Goal: Task Accomplishment & Management: Manage account settings

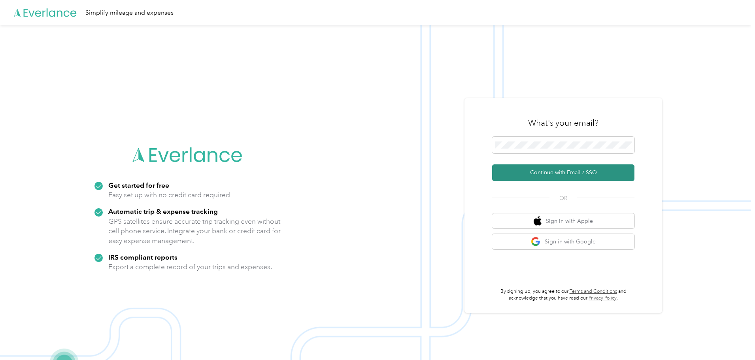
click at [557, 173] on button "Continue with Email / SSO" at bounding box center [563, 172] width 142 height 17
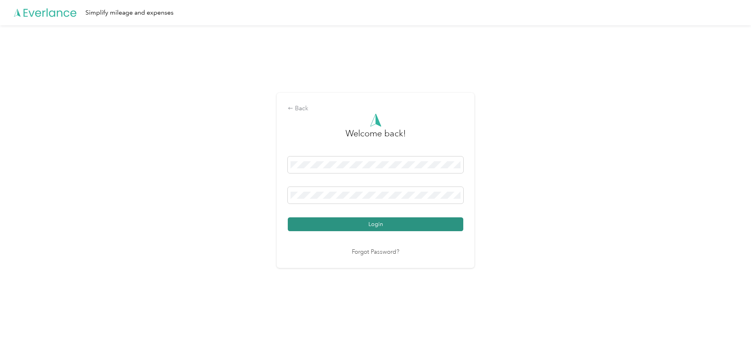
click at [338, 223] on button "Login" at bounding box center [375, 224] width 175 height 14
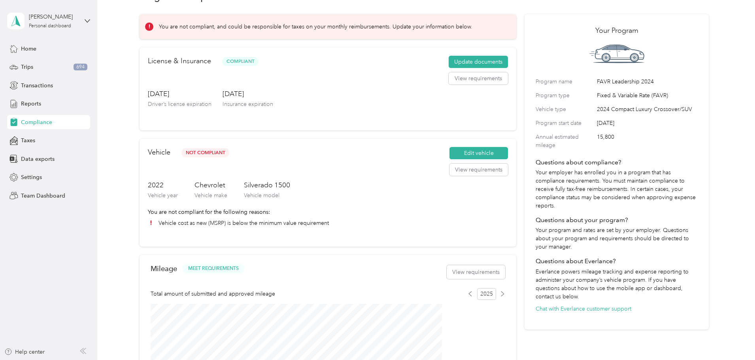
scroll to position [40, 0]
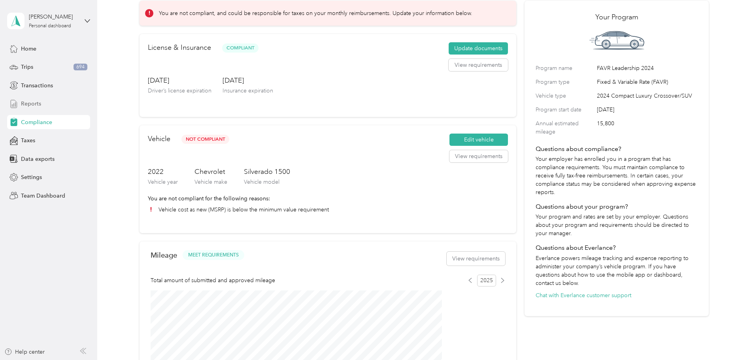
click at [44, 108] on div "Reports" at bounding box center [48, 104] width 83 height 14
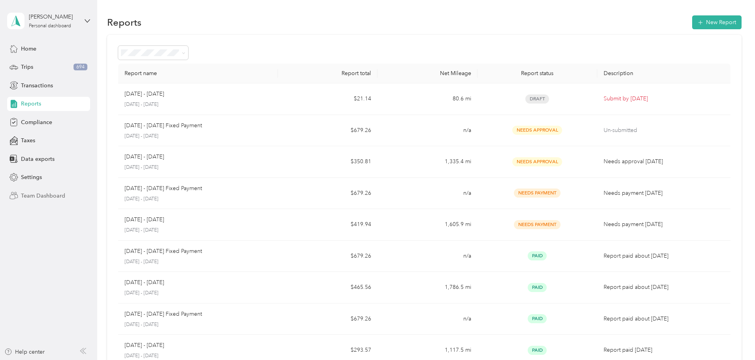
click at [62, 190] on div "Team Dashboard" at bounding box center [48, 195] width 83 height 14
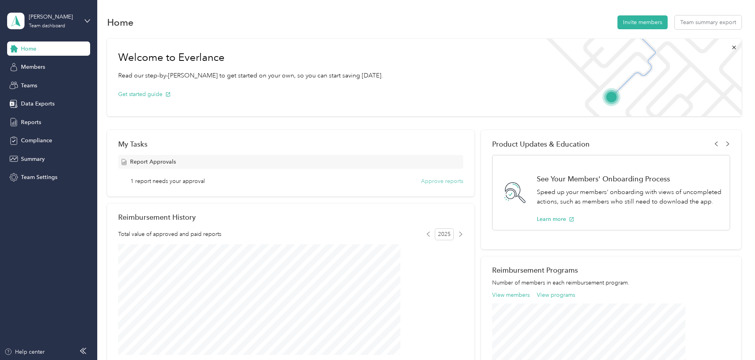
click at [434, 181] on button "Approve reports" at bounding box center [442, 181] width 42 height 8
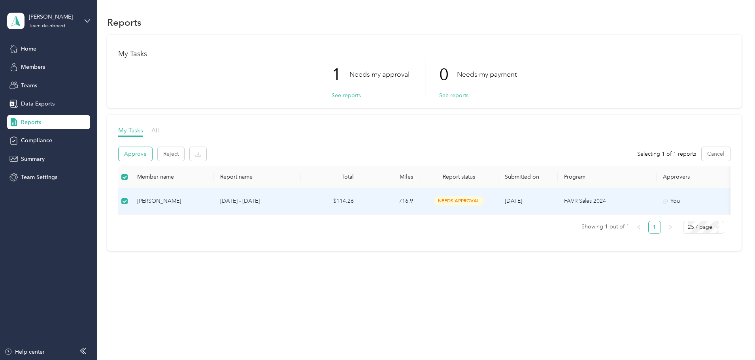
click at [152, 157] on button "Approve" at bounding box center [136, 154] width 34 height 14
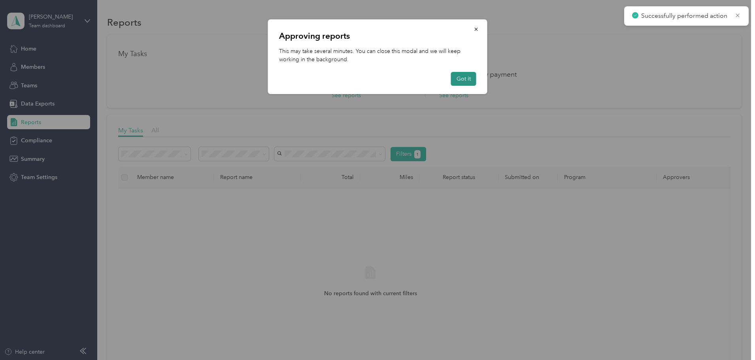
click at [466, 76] on button "Got it" at bounding box center [463, 79] width 25 height 14
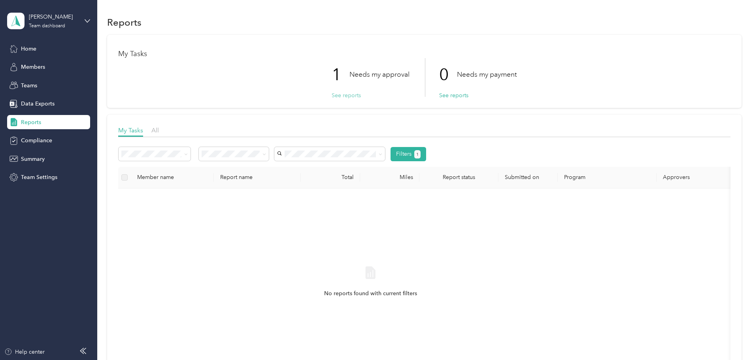
click at [347, 96] on button "See reports" at bounding box center [345, 95] width 29 height 8
